Goal: Check status

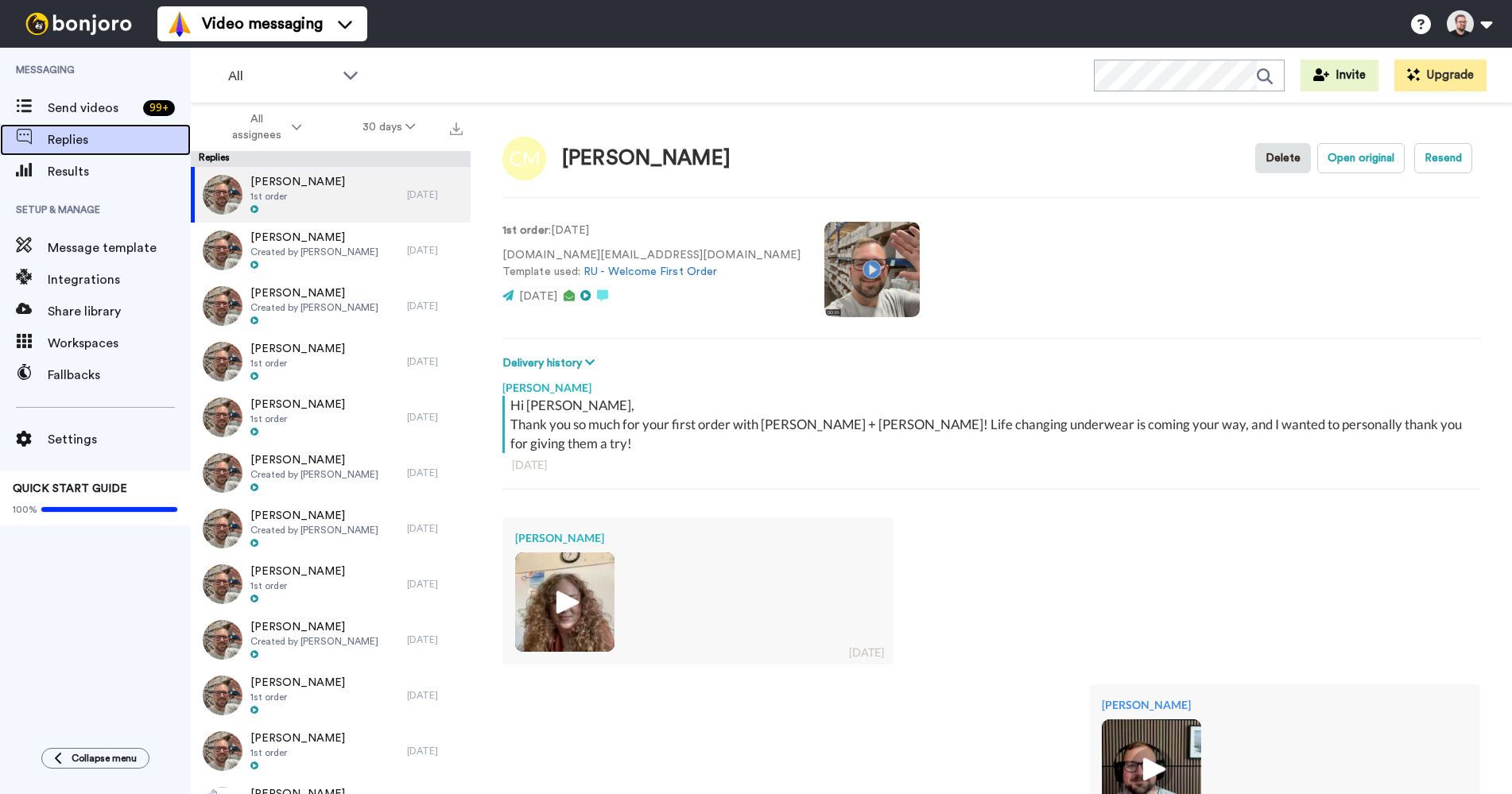
type textarea "x"
click at [92, 144] on span "Replies" at bounding box center [118, 139] width 143 height 19
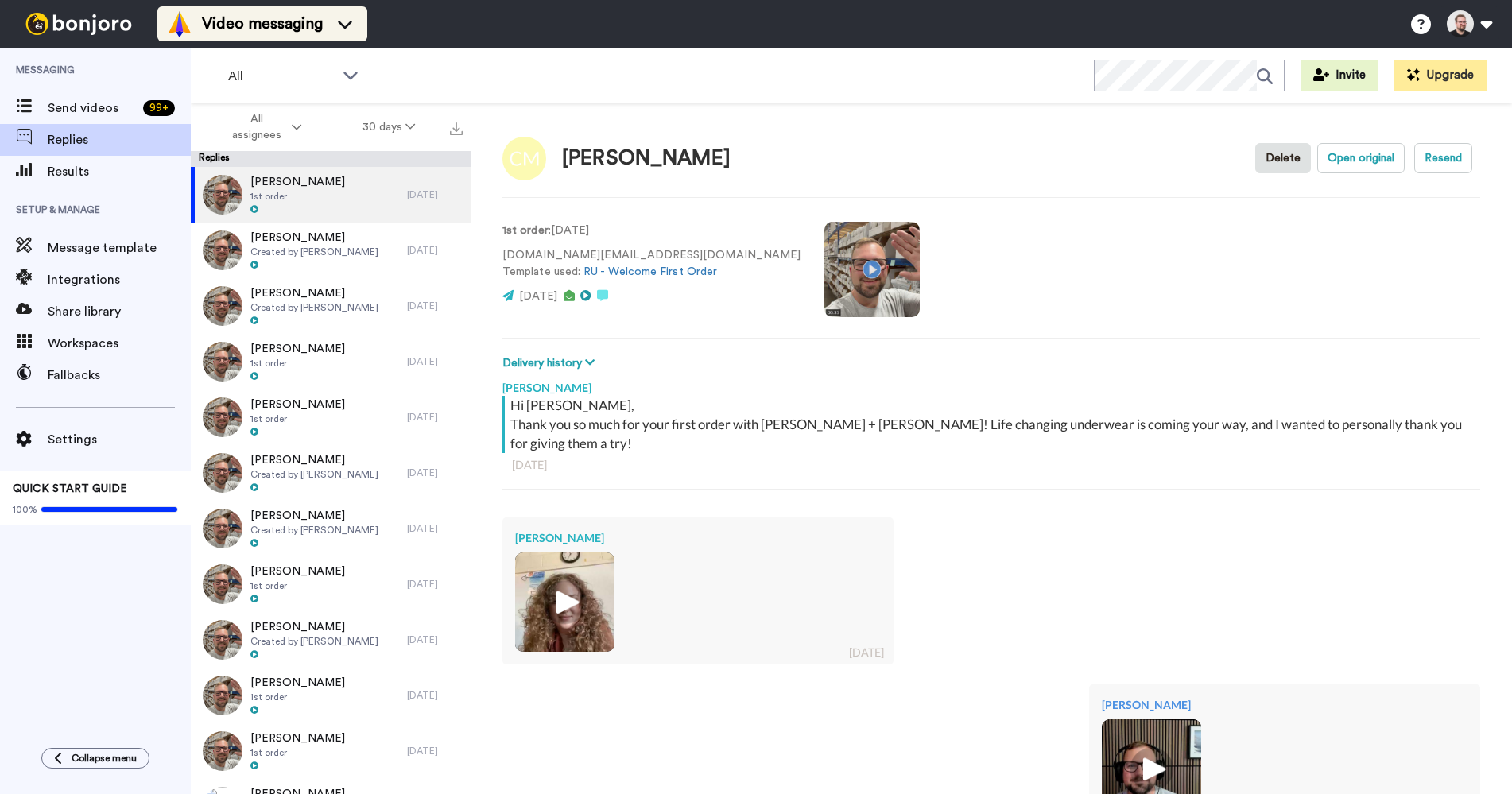
type textarea "x"
